Goal: Information Seeking & Learning: Check status

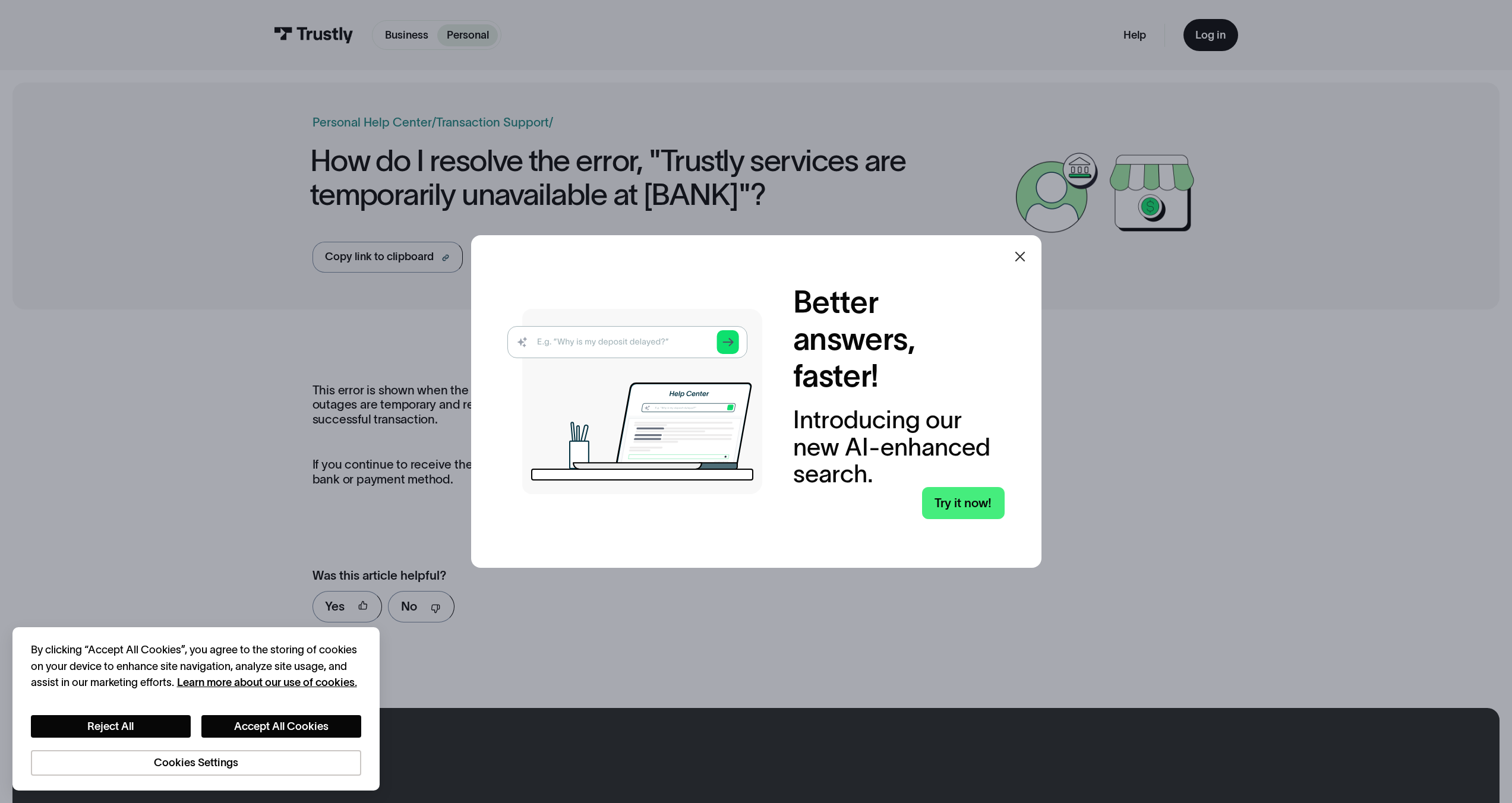
click at [1027, 255] on icon at bounding box center [1020, 256] width 14 height 14
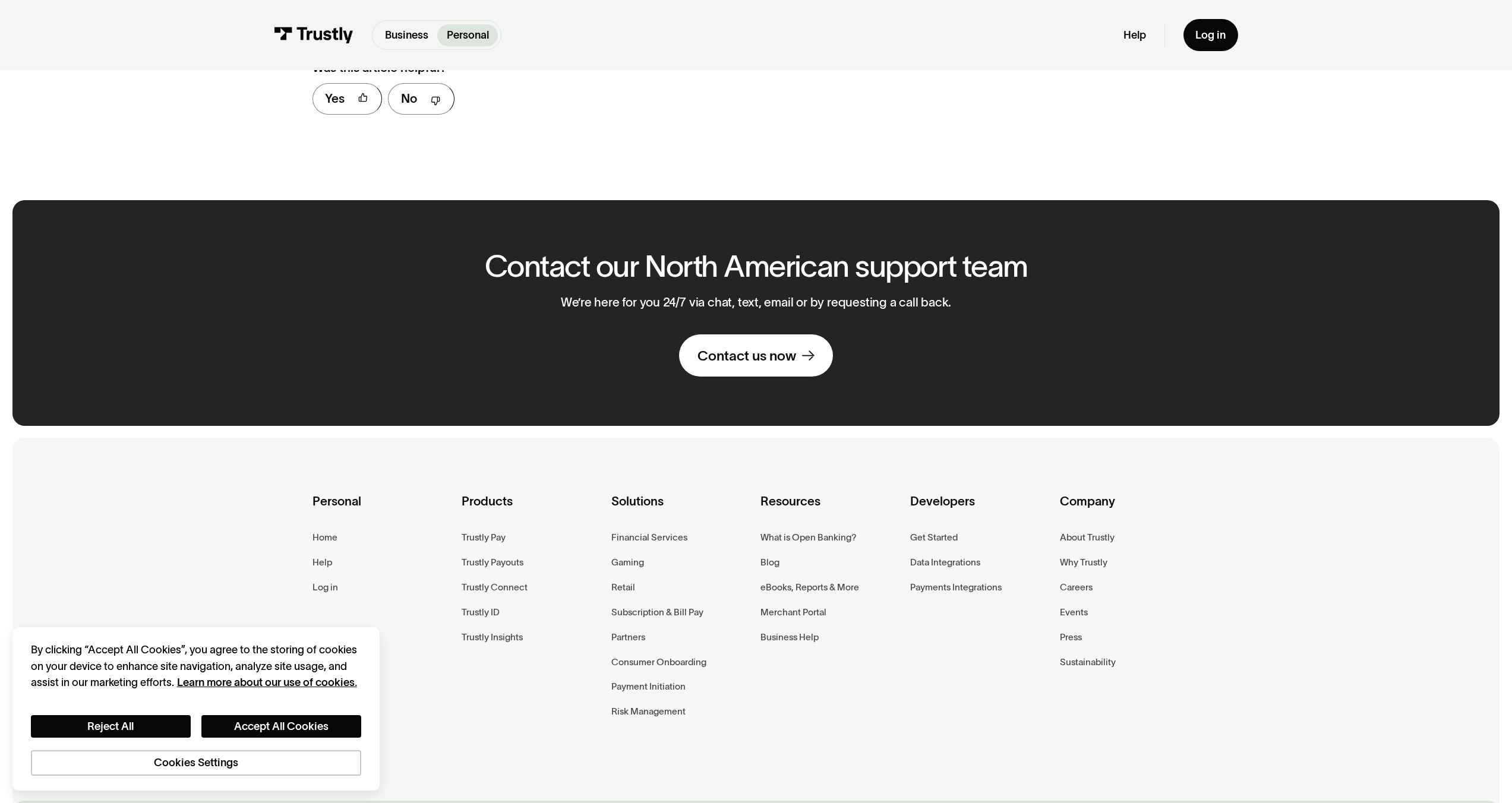
scroll to position [628, 0]
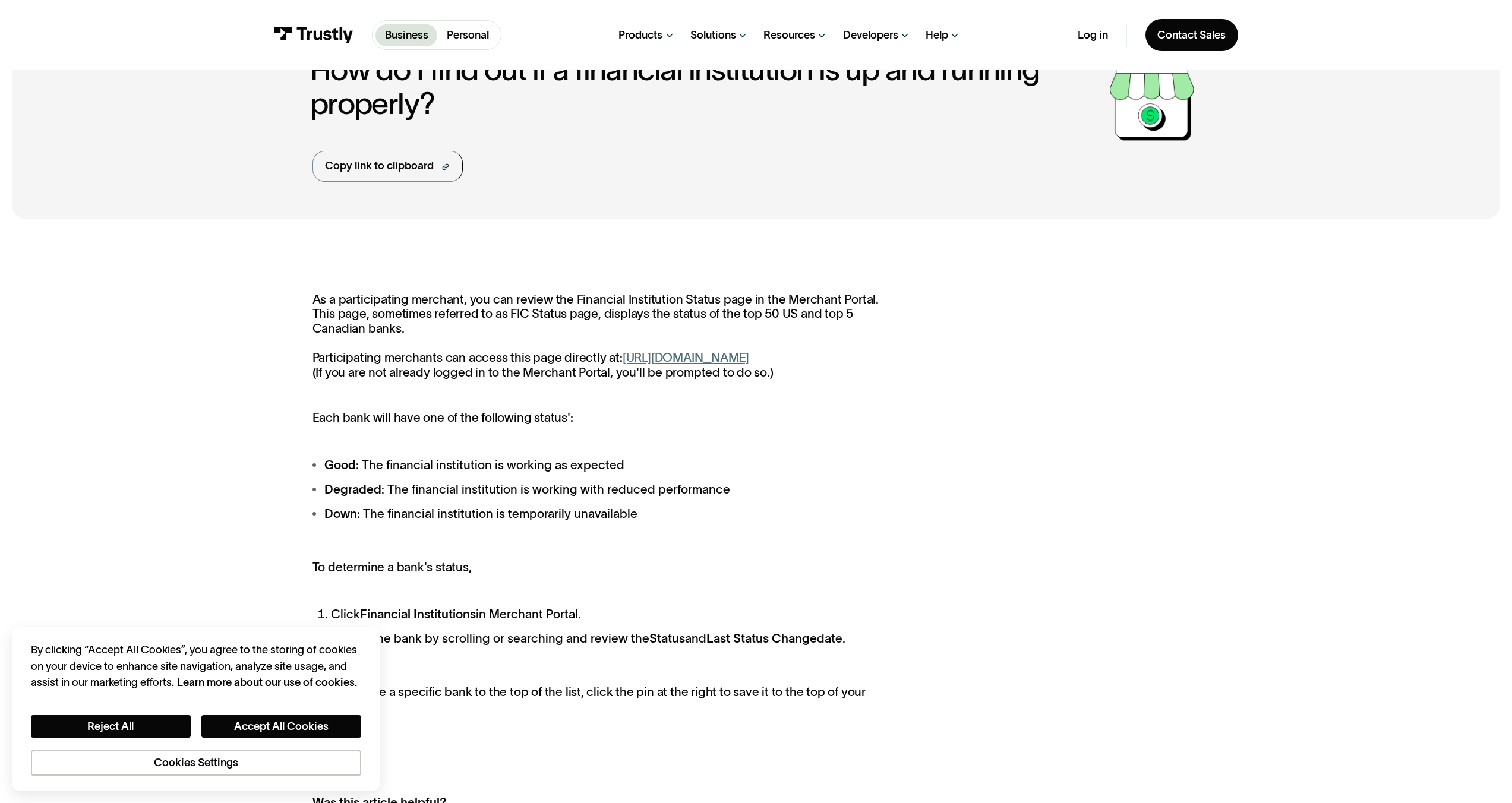
scroll to position [144, 0]
